Goal: Information Seeking & Learning: Learn about a topic

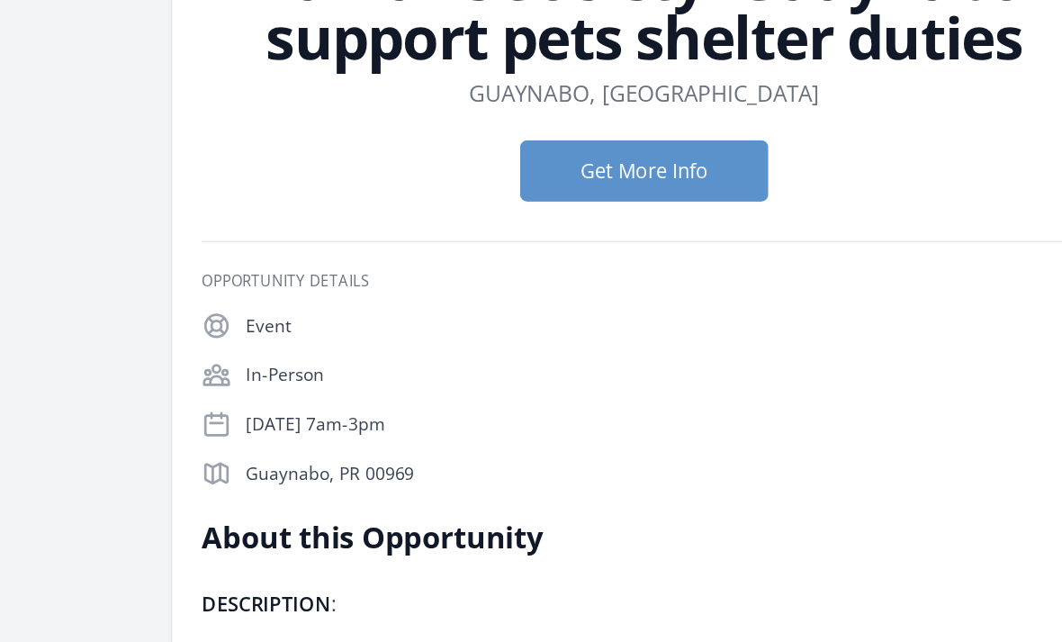
scroll to position [147, 0]
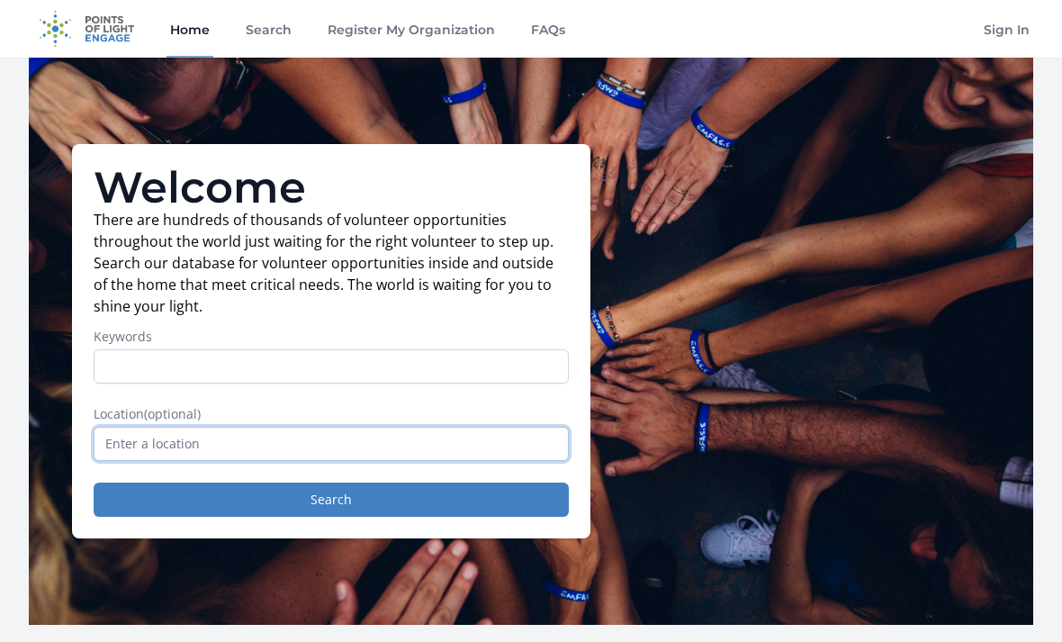
click at [122, 438] on input "text" at bounding box center [331, 444] width 475 height 34
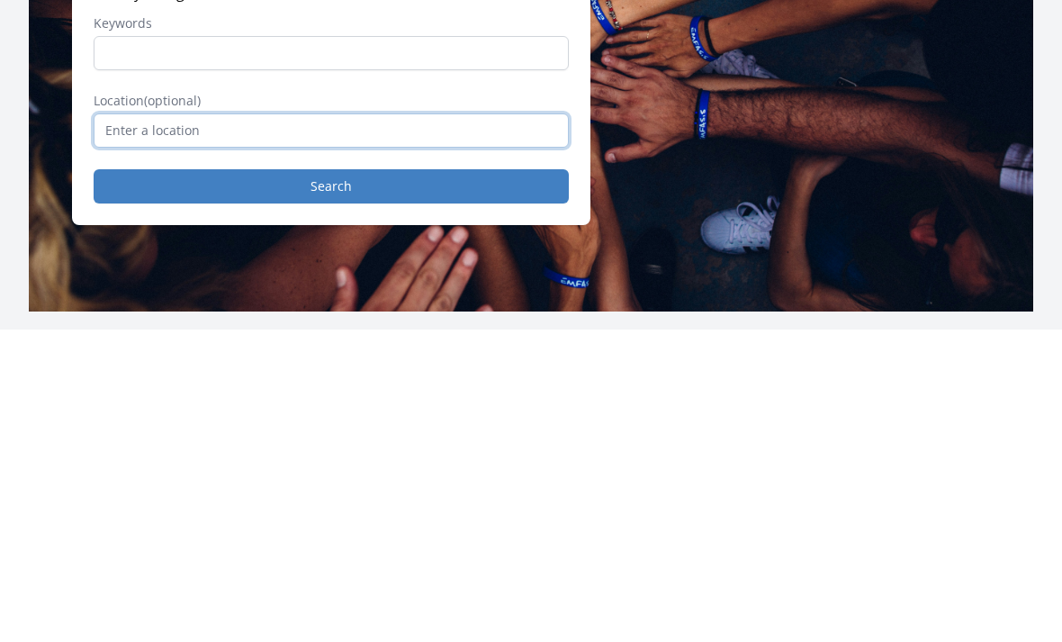
type input "G"
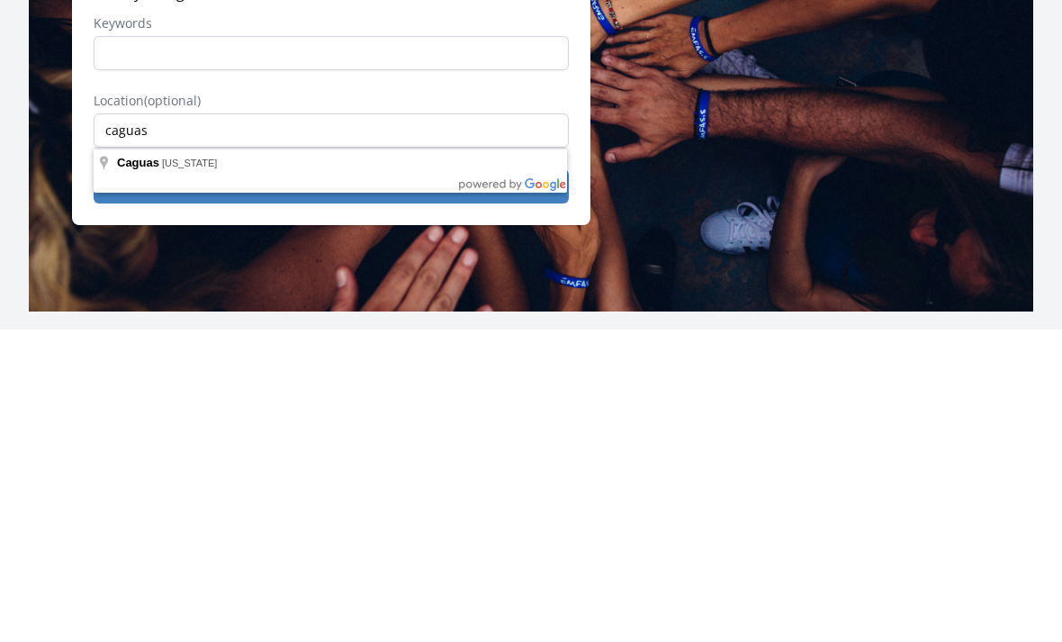
type input "Caguas, Puerto Rico"
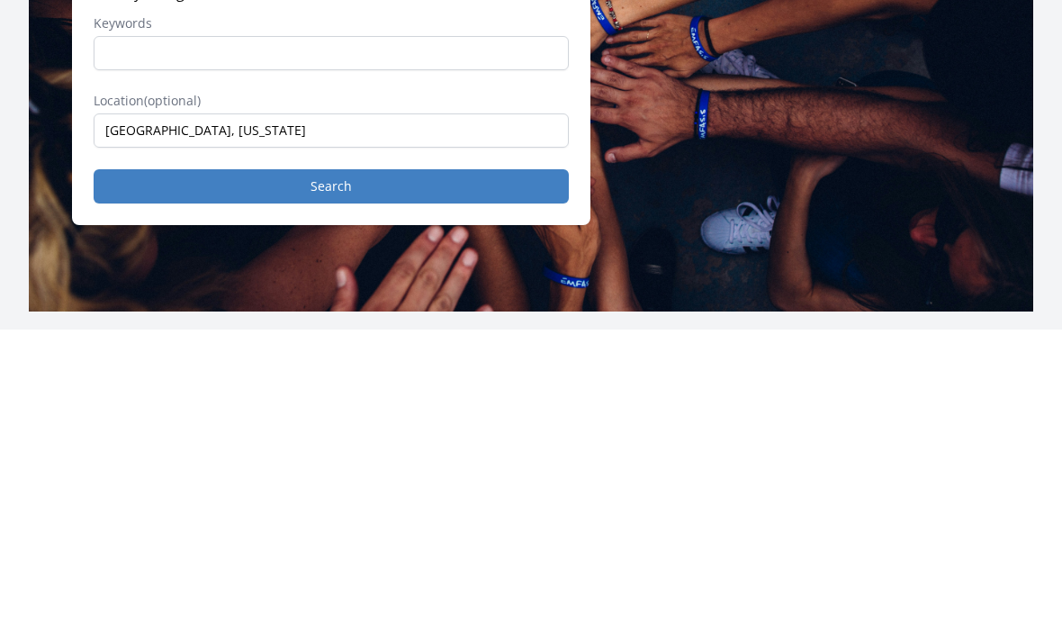
scroll to position [313, 0]
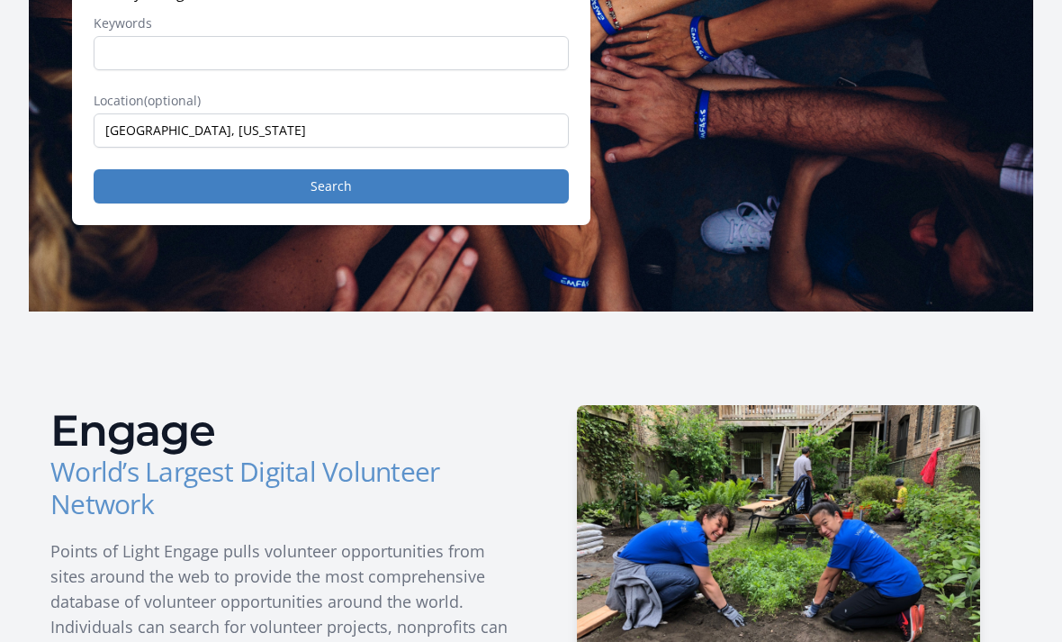
click at [132, 181] on button "Search" at bounding box center [331, 186] width 475 height 34
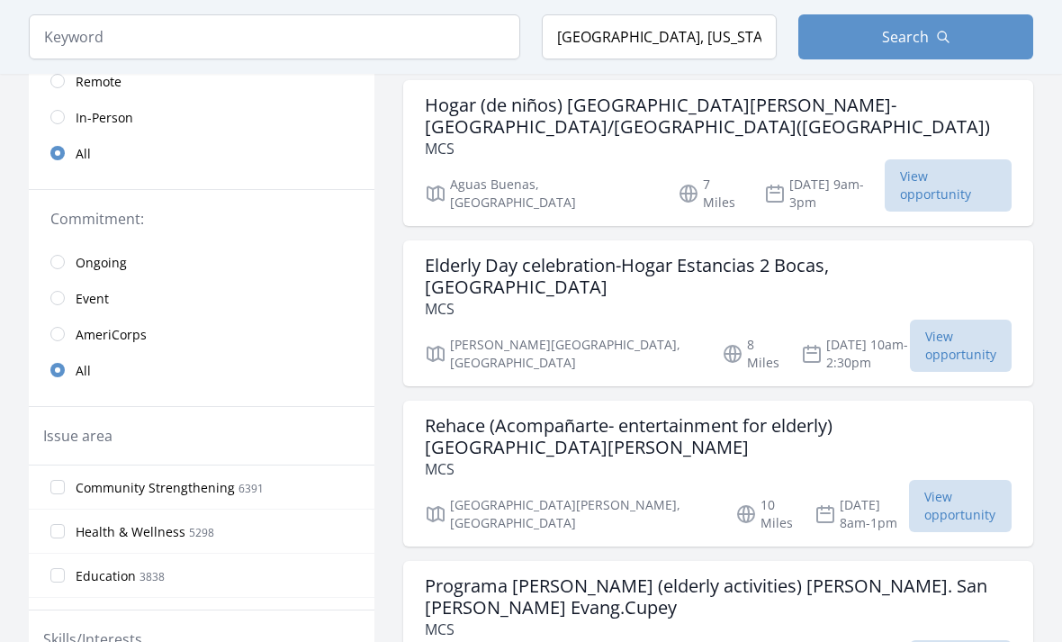
scroll to position [307, 0]
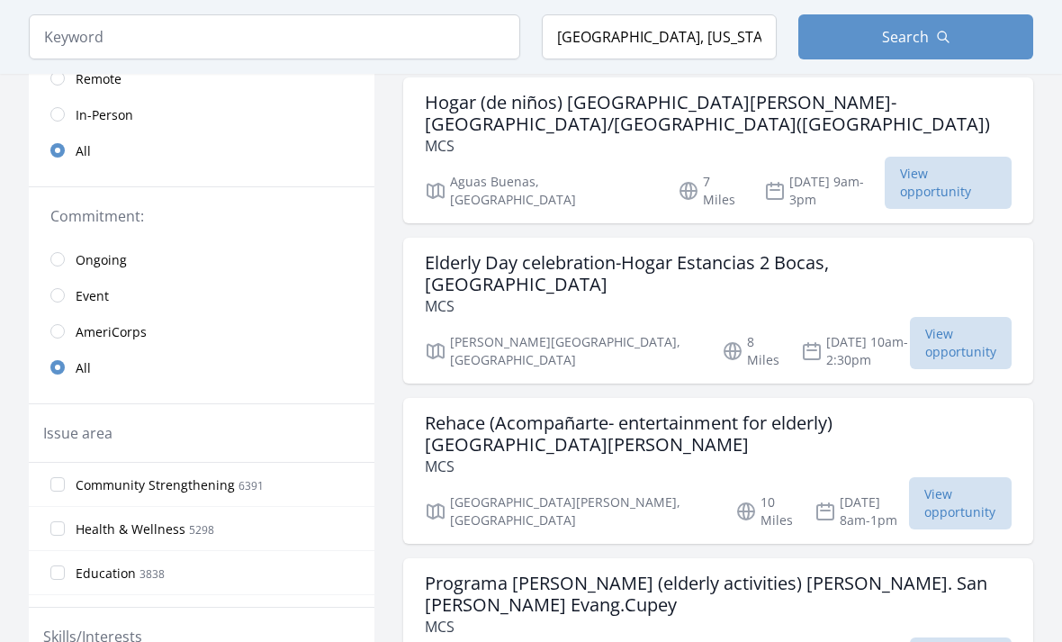
click at [827, 252] on h3 "Elderly Day celebration-Hogar Estancias 2 Bocas, [GEOGRAPHIC_DATA]" at bounding box center [718, 273] width 587 height 43
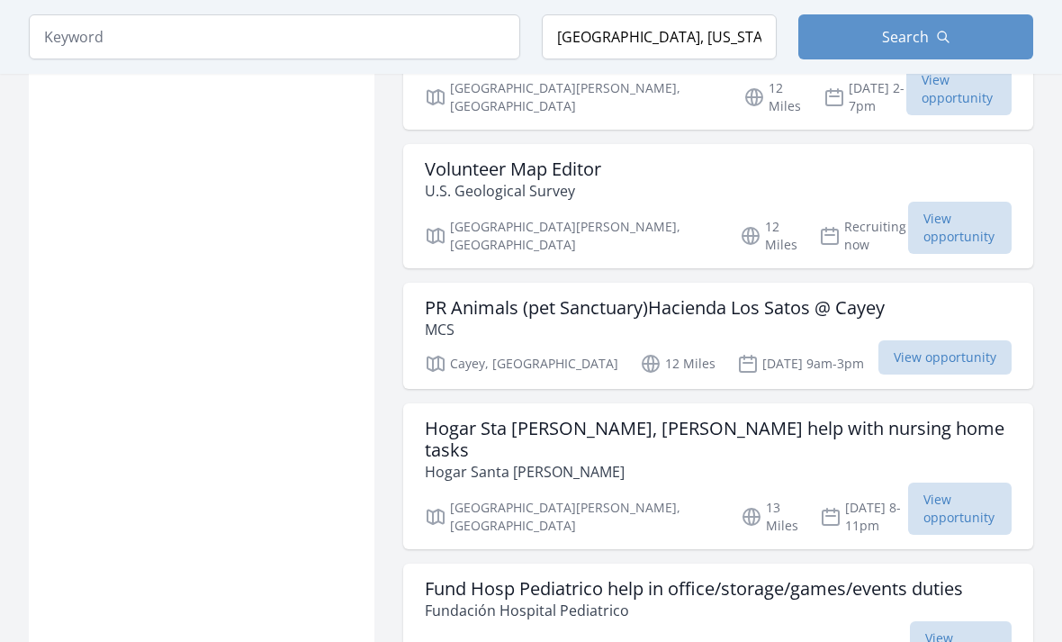
scroll to position [2243, 0]
click at [785, 578] on h3 "Fund Hosp Pediatrico help in office/storage/games/events duties" at bounding box center [694, 589] width 538 height 22
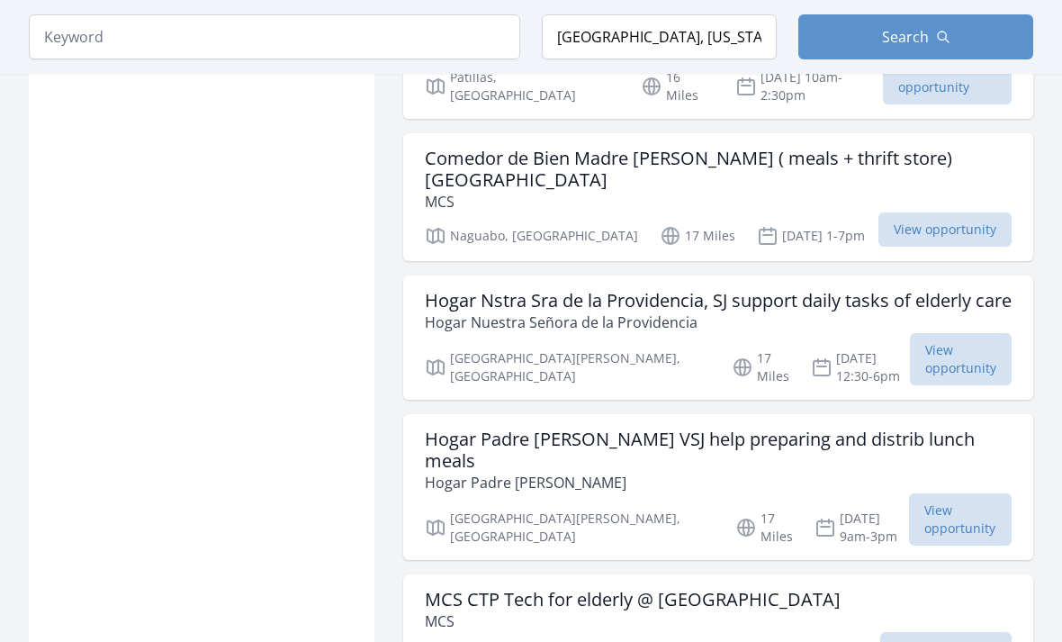
scroll to position [4776, 0]
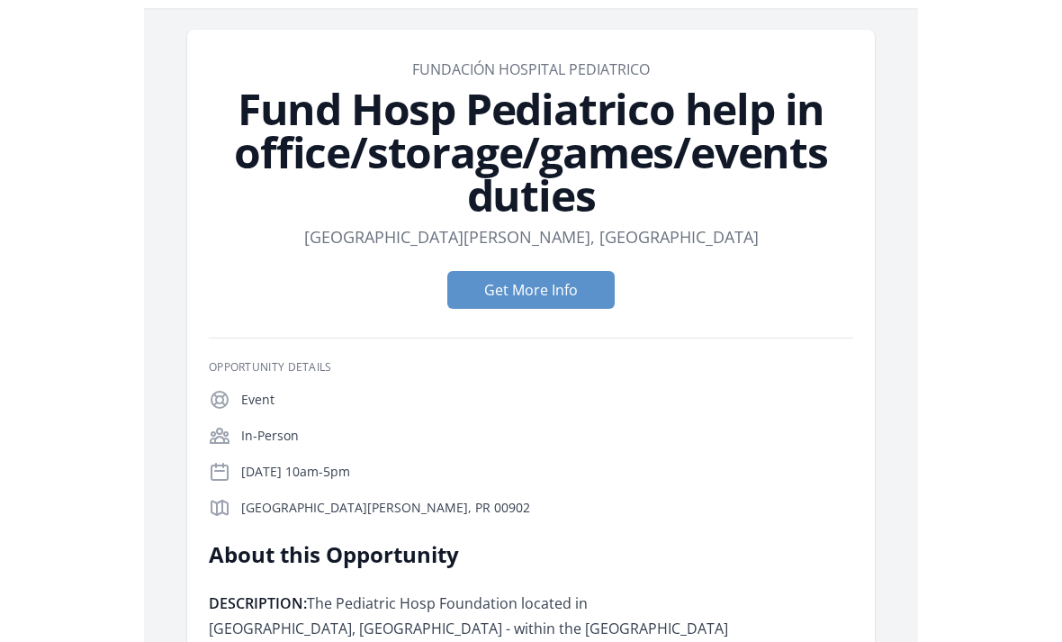
scroll to position [56, 0]
